Goal: Information Seeking & Learning: Find specific fact

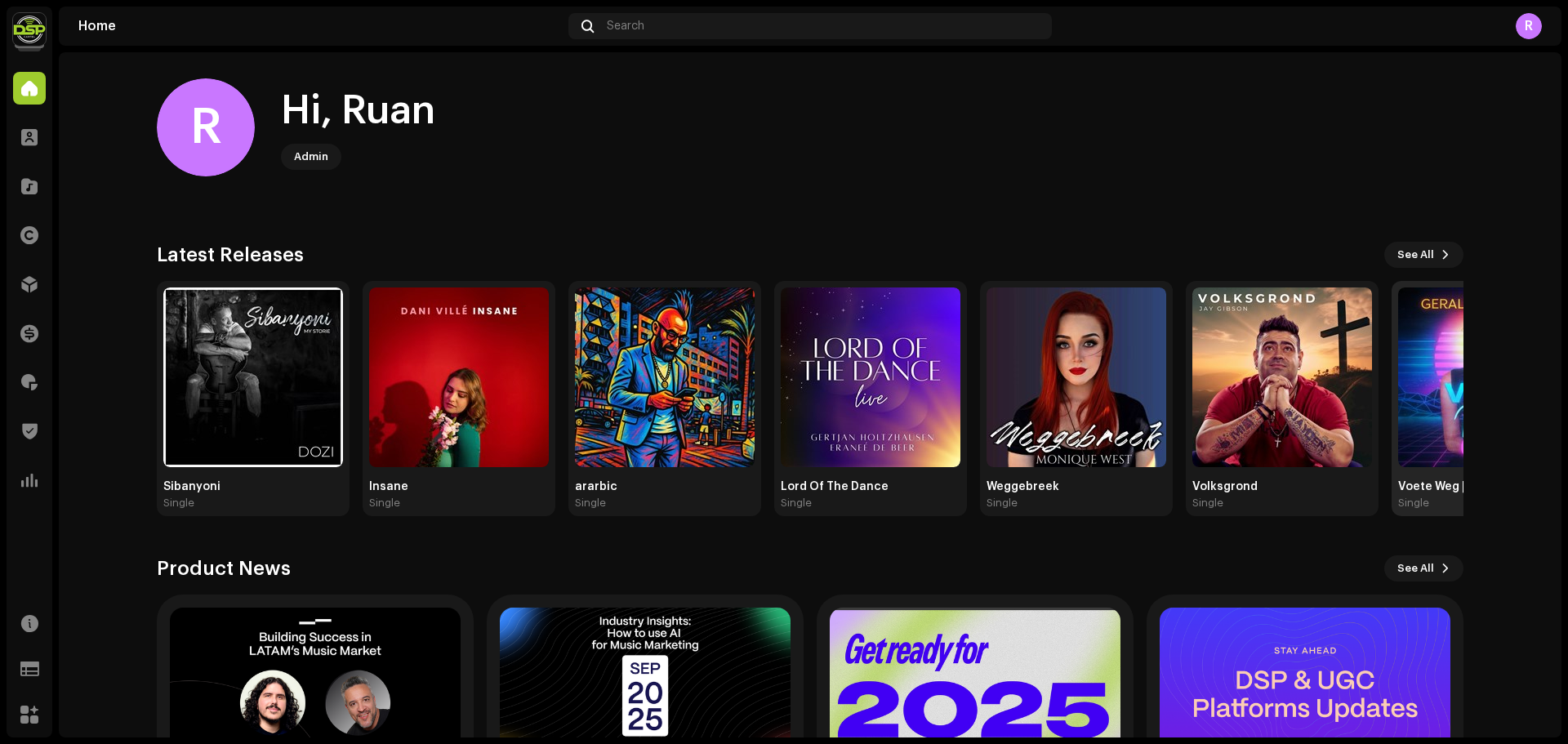
drag, startPoint x: 1417, startPoint y: 250, endPoint x: 1435, endPoint y: 321, distance: 73.2
click at [1417, 250] on span "See All" at bounding box center [1416, 254] width 37 height 32
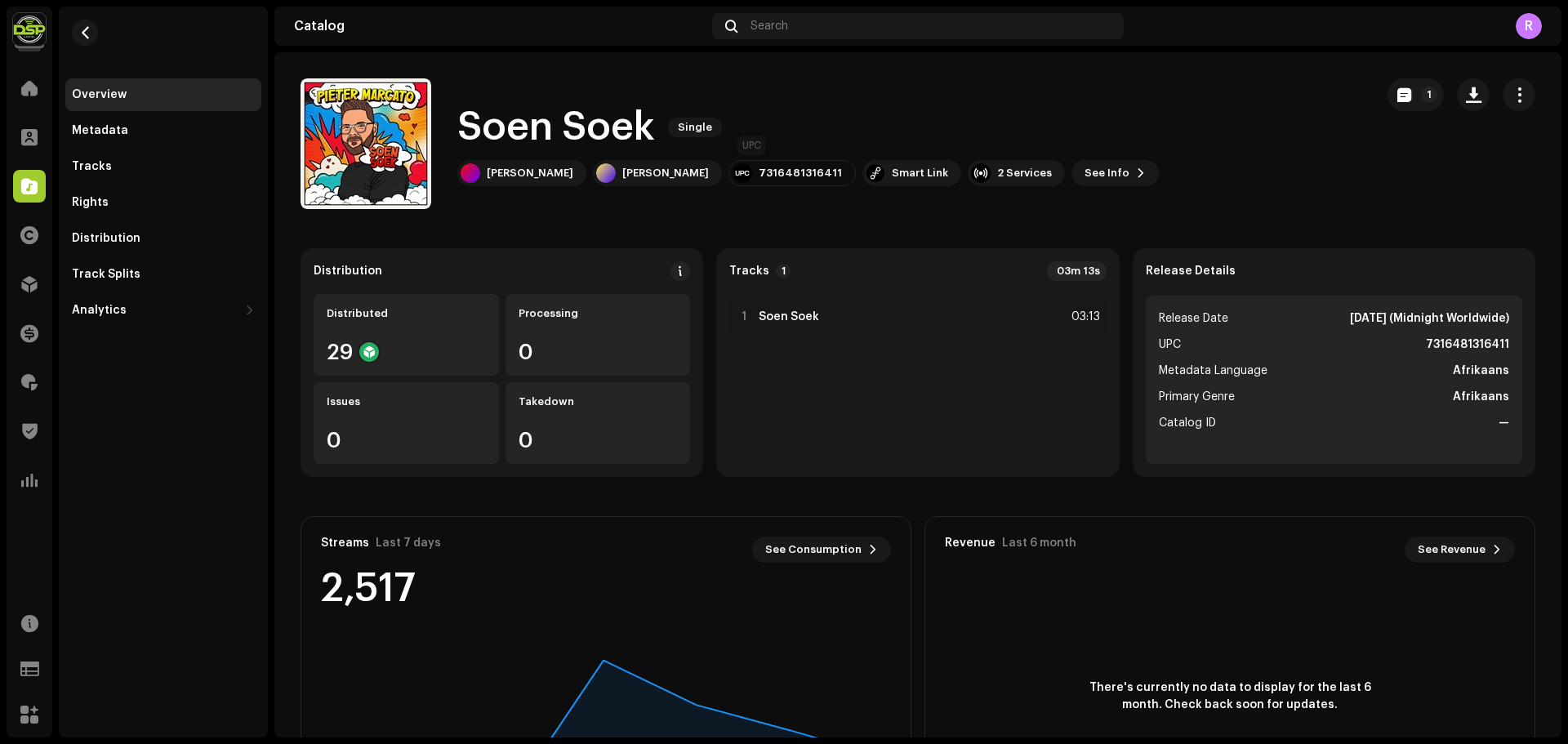
click at [759, 169] on div "7316481316411" at bounding box center [801, 173] width 83 height 13
copy div "7316481316411"
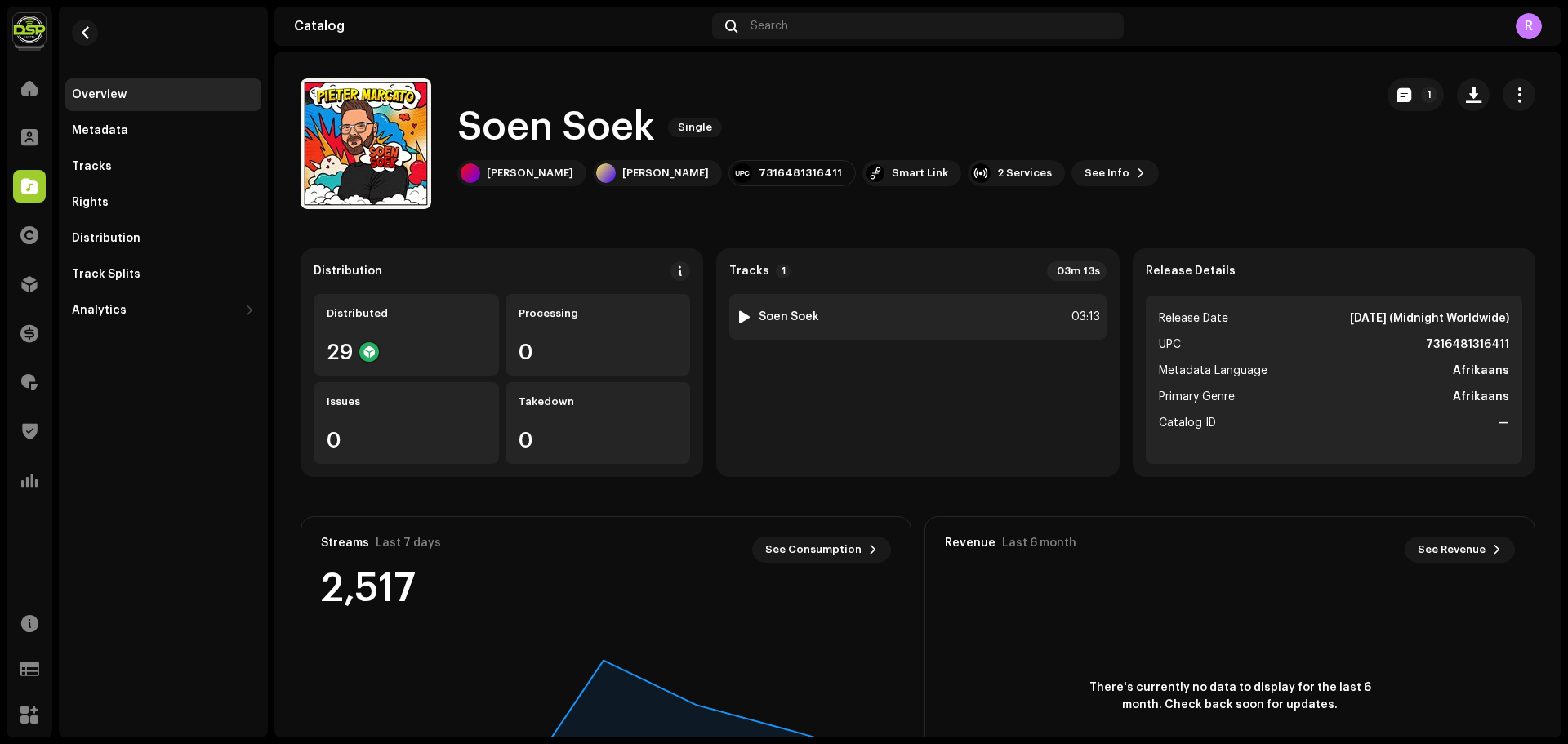
click at [909, 317] on div "1 Soen Soek 03:13" at bounding box center [918, 317] width 377 height 46
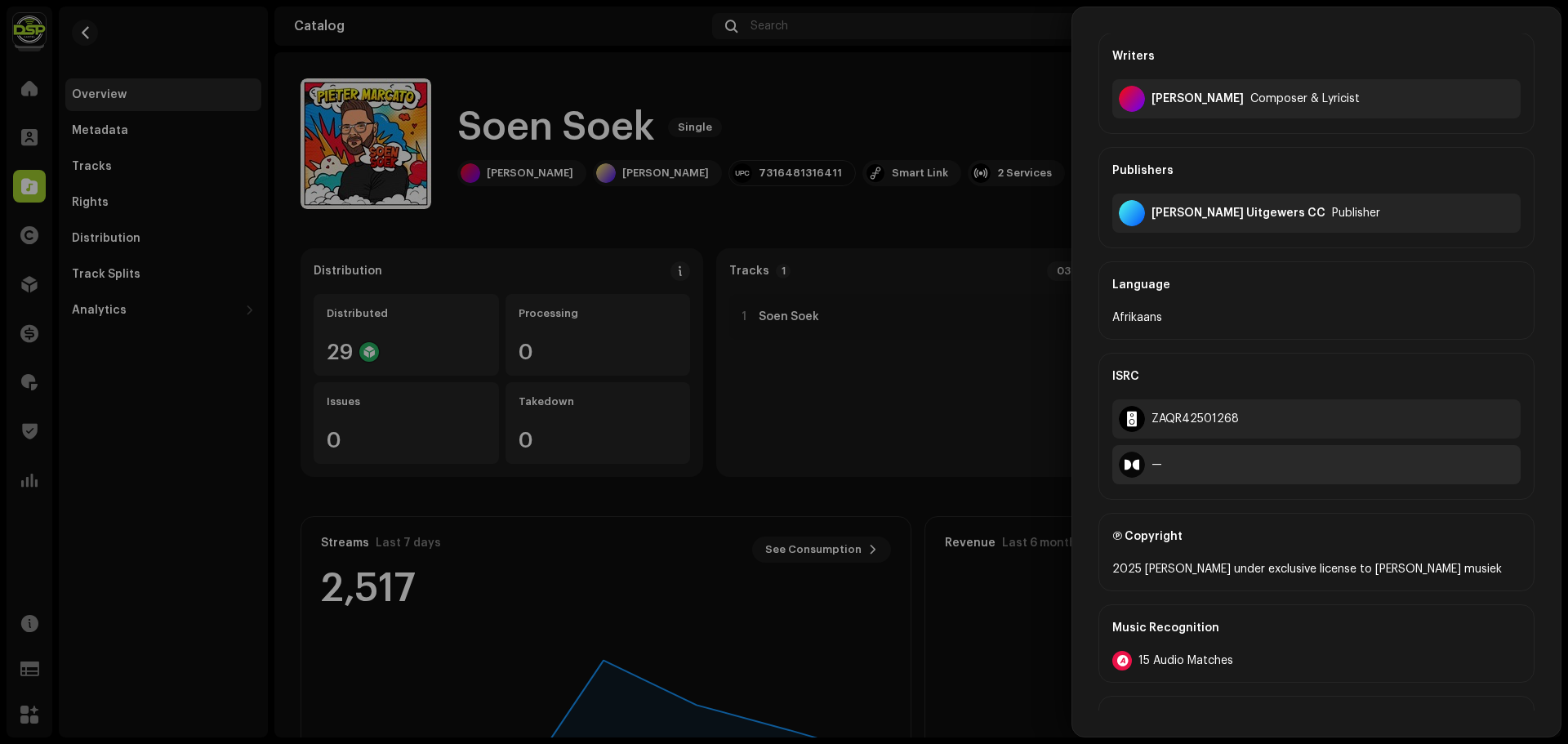
scroll to position [327, 0]
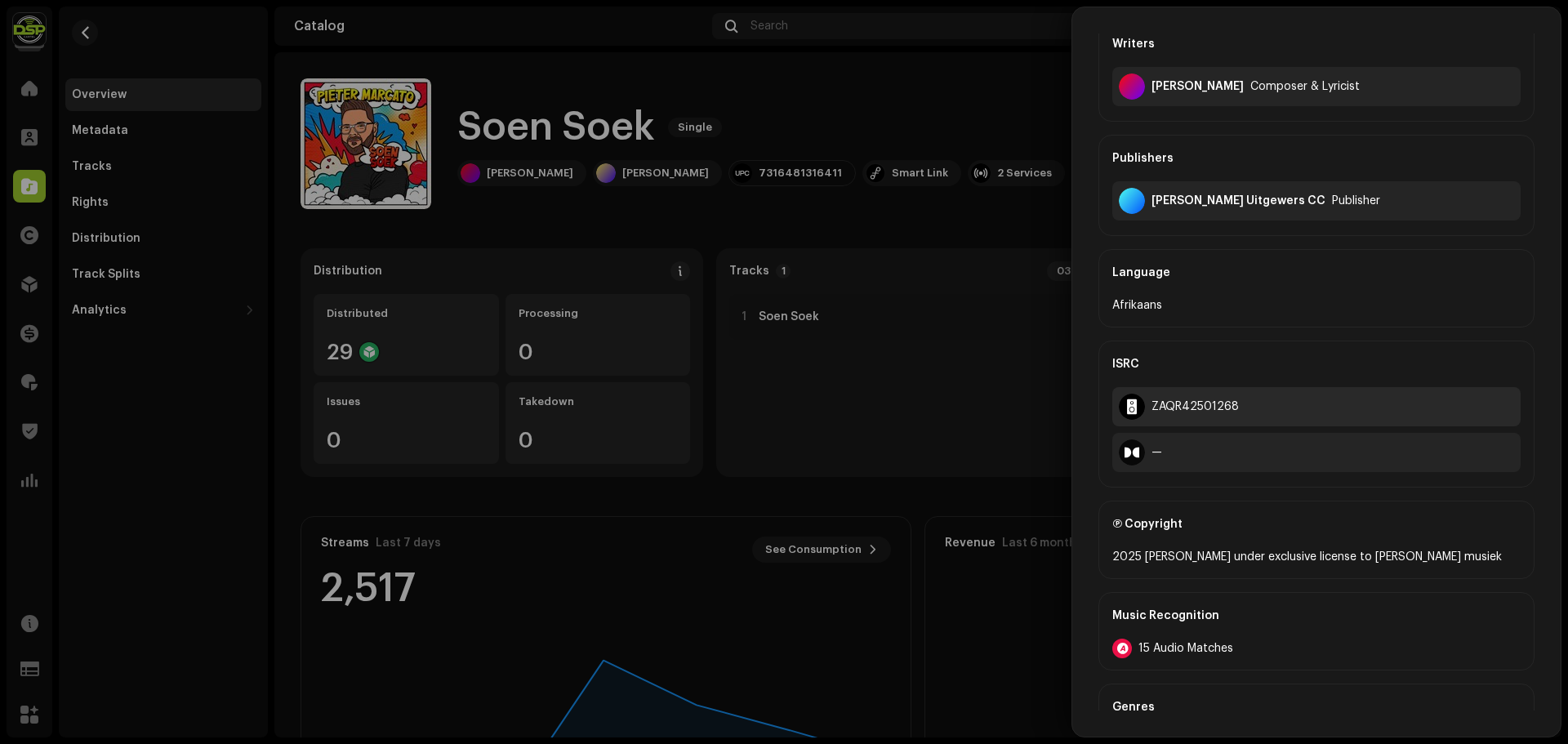
click at [1176, 412] on div "ZAQR42501268" at bounding box center [1195, 406] width 88 height 13
copy div "ZAQR42501268"
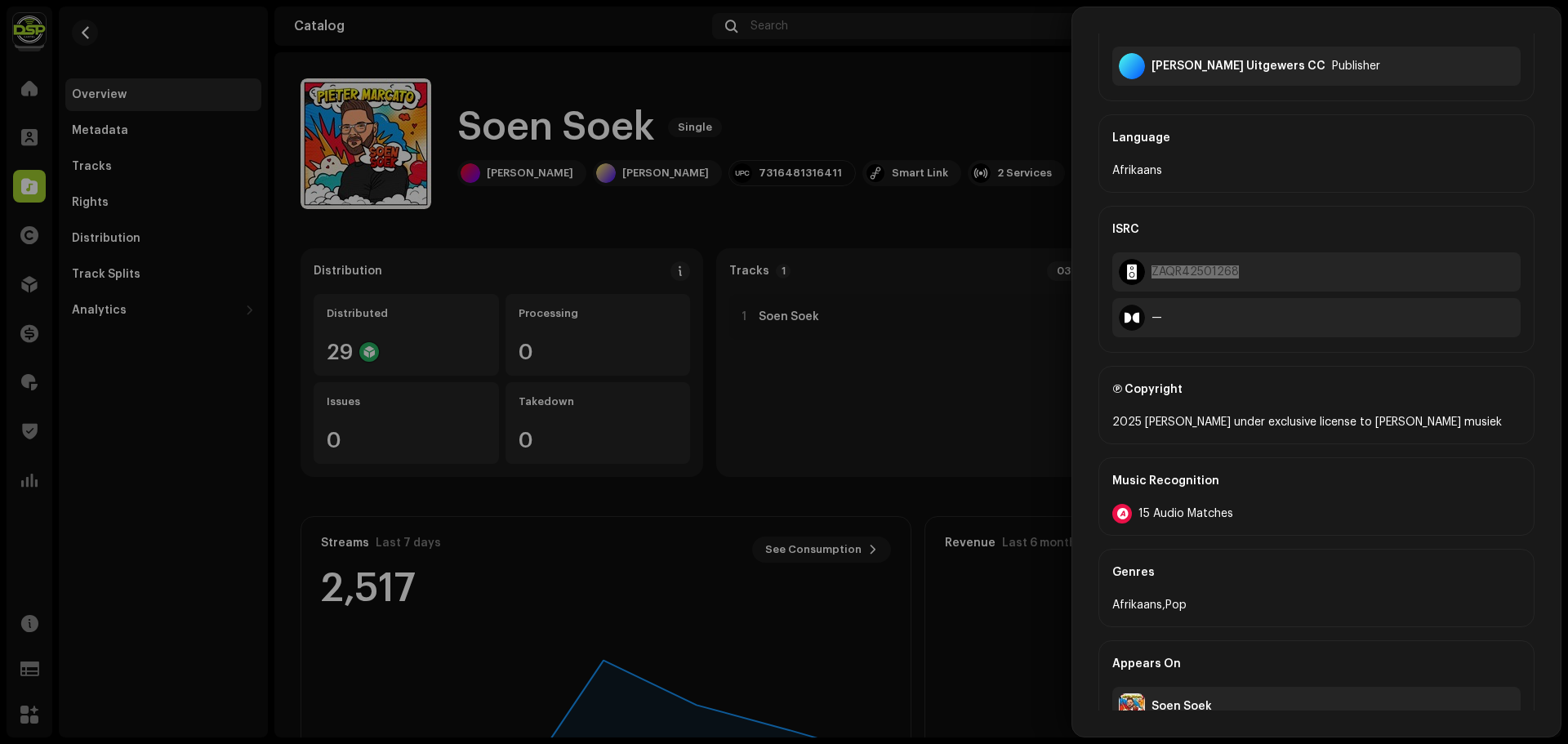
scroll to position [493, 0]
